Goal: Information Seeking & Learning: Learn about a topic

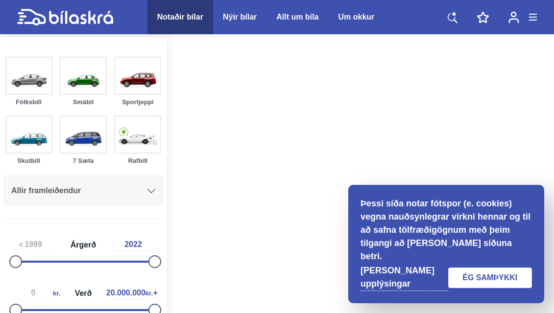
click at [477, 277] on link "ÉG SAMÞYKKI" at bounding box center [490, 278] width 84 height 21
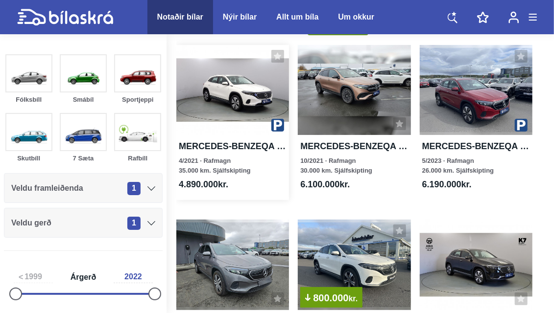
scroll to position [45, 0]
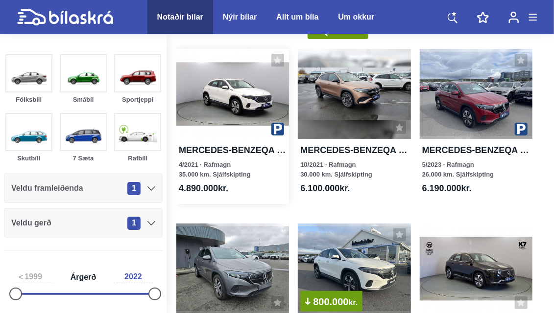
click at [234, 104] on div at bounding box center [232, 94] width 113 height 90
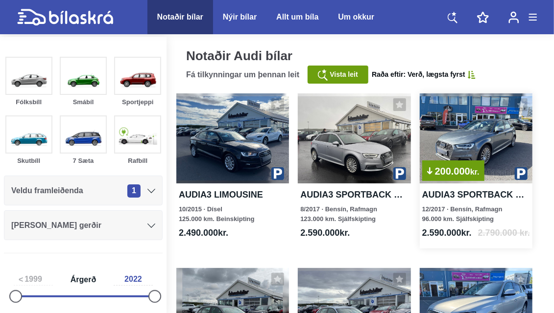
click at [442, 135] on div "200.000 kr." at bounding box center [475, 138] width 113 height 90
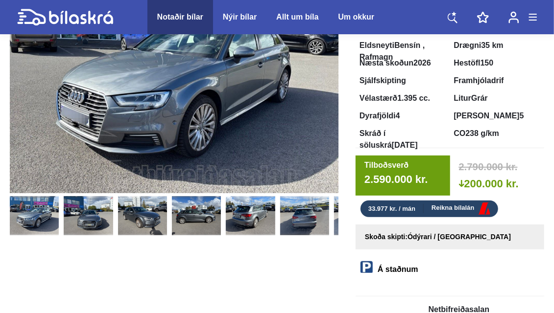
scroll to position [115, 0]
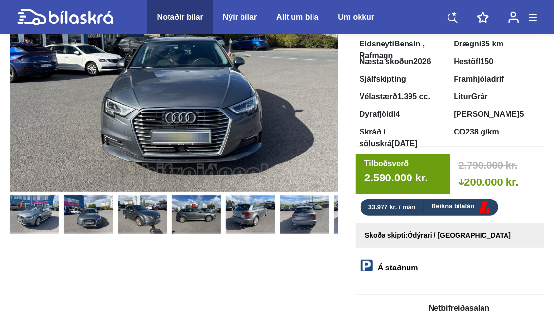
click at [77, 226] on img at bounding box center [88, 214] width 49 height 39
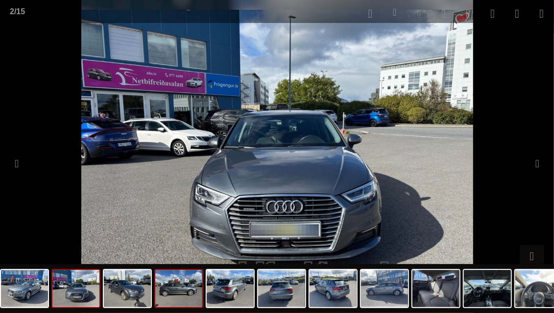
click at [184, 297] on img at bounding box center [178, 288] width 47 height 37
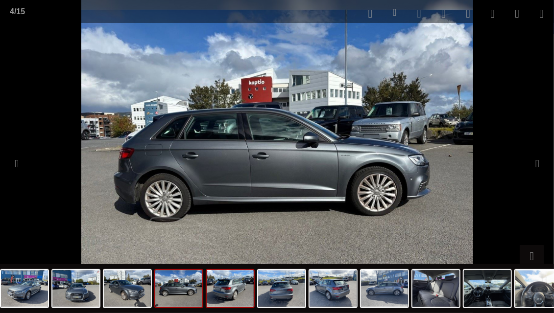
click at [228, 292] on img at bounding box center [230, 288] width 47 height 37
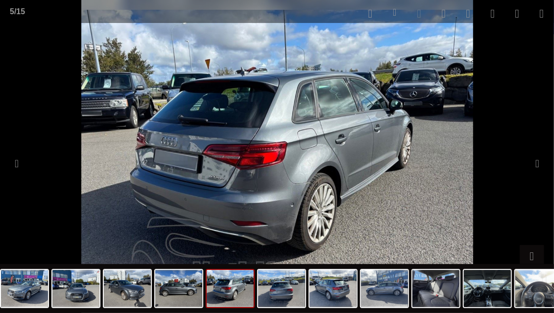
click at [307, 280] on div at bounding box center [385, 288] width 771 height 49
click at [309, 280] on img at bounding box center [332, 288] width 47 height 37
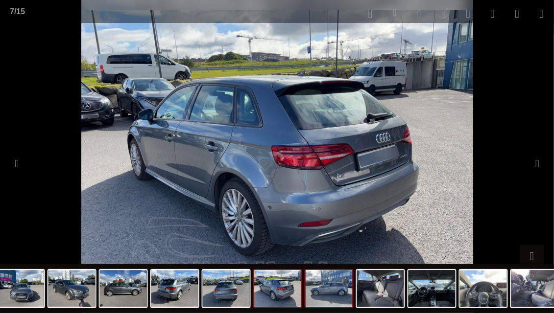
click at [341, 300] on img at bounding box center [328, 288] width 47 height 37
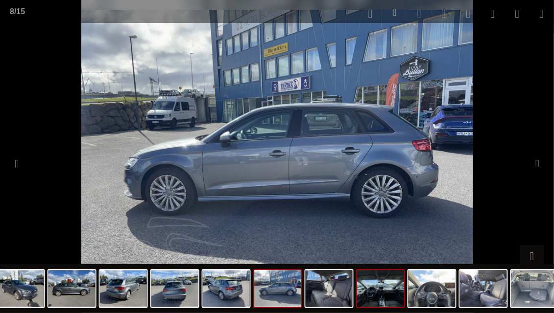
click at [379, 288] on img at bounding box center [380, 288] width 47 height 37
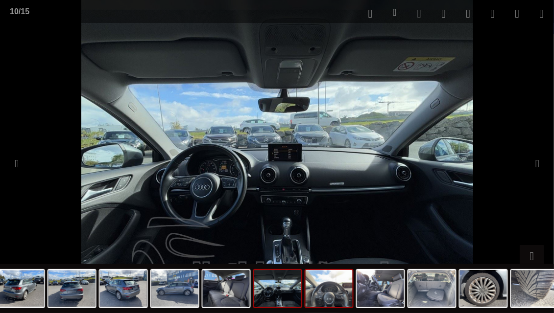
click at [339, 294] on img at bounding box center [328, 288] width 47 height 37
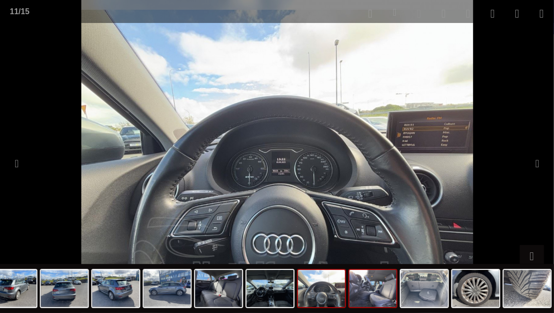
click at [373, 296] on img at bounding box center [372, 288] width 47 height 37
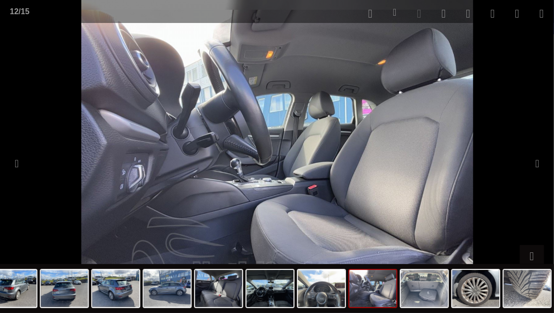
click at [386, 295] on img at bounding box center [372, 288] width 47 height 37
click at [374, 297] on img at bounding box center [372, 288] width 47 height 37
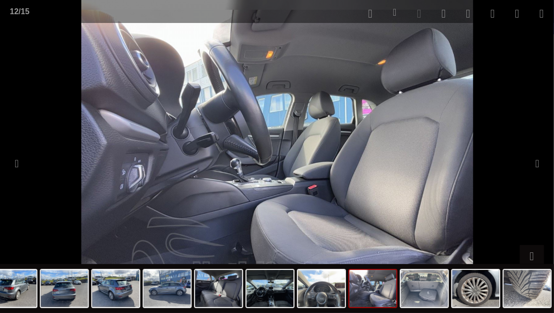
click at [374, 297] on img at bounding box center [372, 288] width 47 height 37
click at [534, 165] on button at bounding box center [537, 164] width 14 height 24
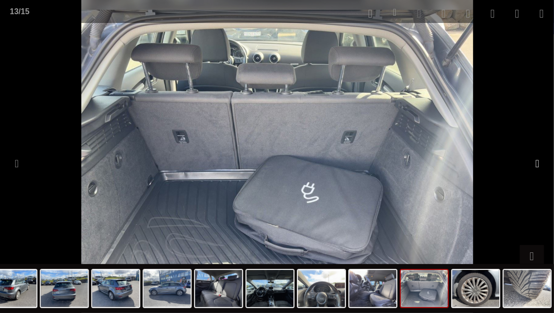
click at [534, 166] on button at bounding box center [537, 164] width 14 height 24
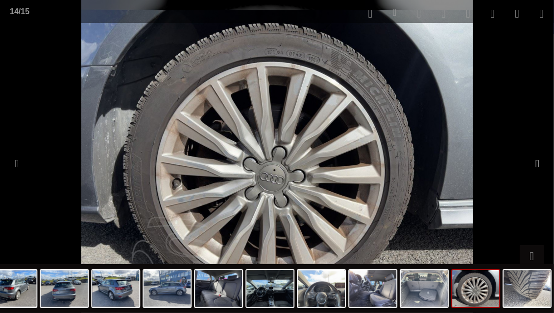
click at [534, 166] on button at bounding box center [537, 164] width 14 height 24
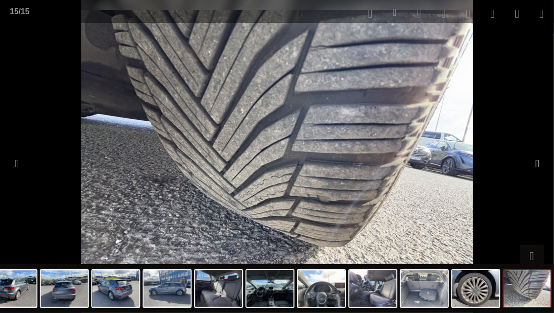
click at [534, 166] on button at bounding box center [537, 164] width 14 height 24
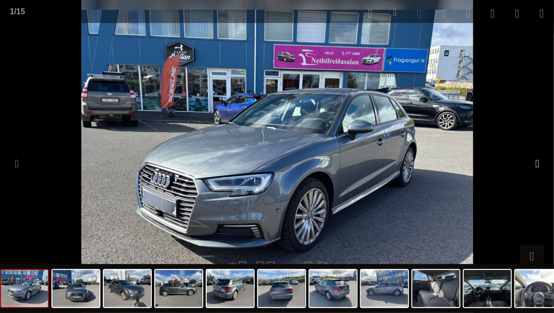
click at [534, 166] on button at bounding box center [537, 164] width 14 height 24
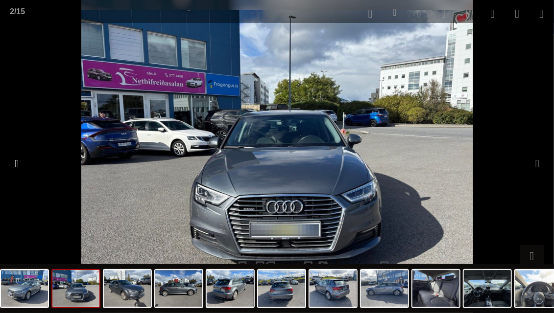
click at [21, 158] on button at bounding box center [17, 164] width 14 height 24
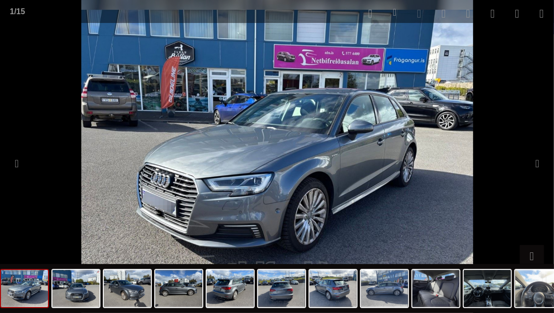
click at [5, 1] on div at bounding box center [277, 1] width 554 height 2
click at [542, 285] on img at bounding box center [538, 288] width 47 height 37
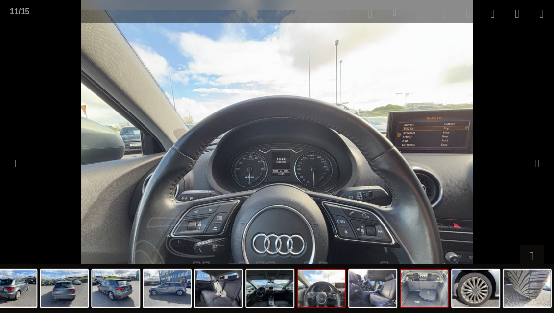
click at [526, 291] on img at bounding box center [526, 288] width 47 height 37
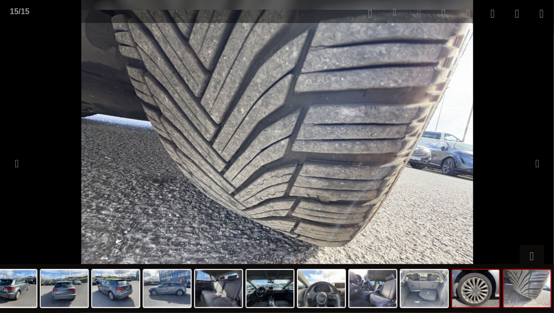
click at [487, 293] on img at bounding box center [475, 288] width 47 height 37
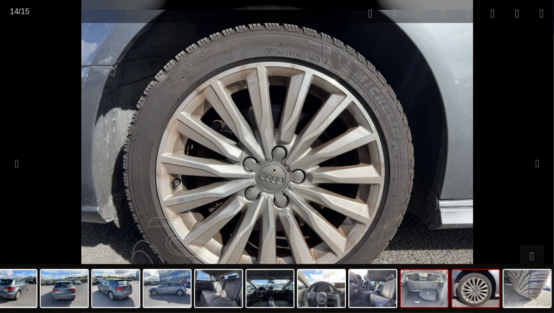
click at [421, 294] on img at bounding box center [423, 288] width 47 height 37
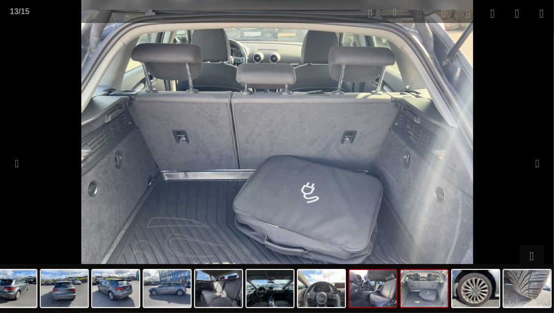
click at [364, 299] on img at bounding box center [372, 288] width 47 height 37
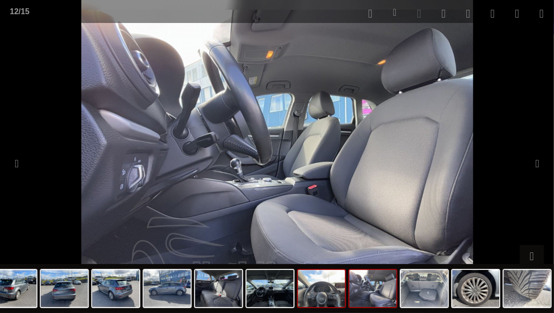
click at [307, 295] on img at bounding box center [321, 288] width 47 height 37
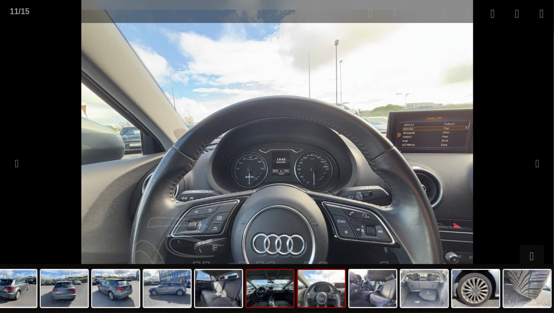
click at [282, 290] on img at bounding box center [269, 288] width 47 height 37
